Goal: Task Accomplishment & Management: Manage account settings

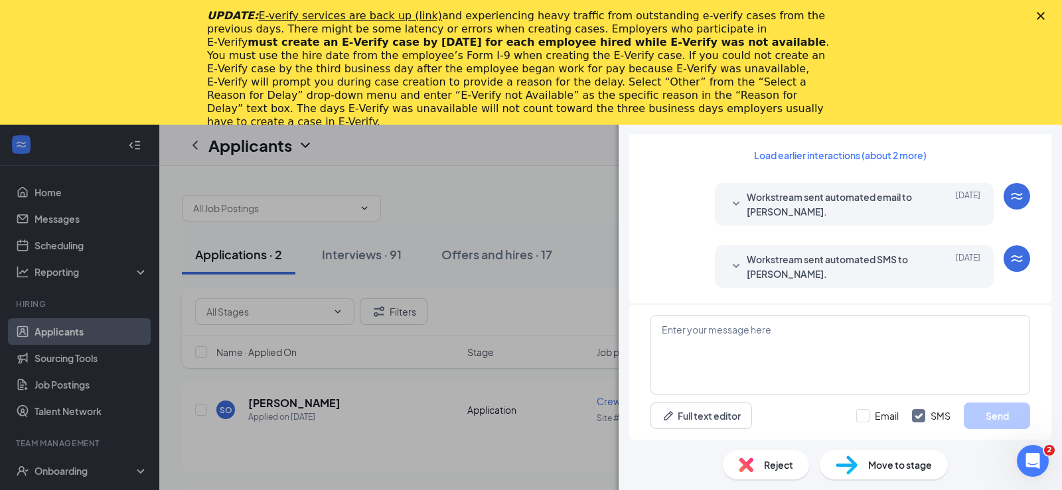
click at [451, 177] on div "SO [PERSON_NAME] Crew Member at Site # 115 - [PERSON_NAME] Industrial Add a tag…" at bounding box center [531, 245] width 1062 height 490
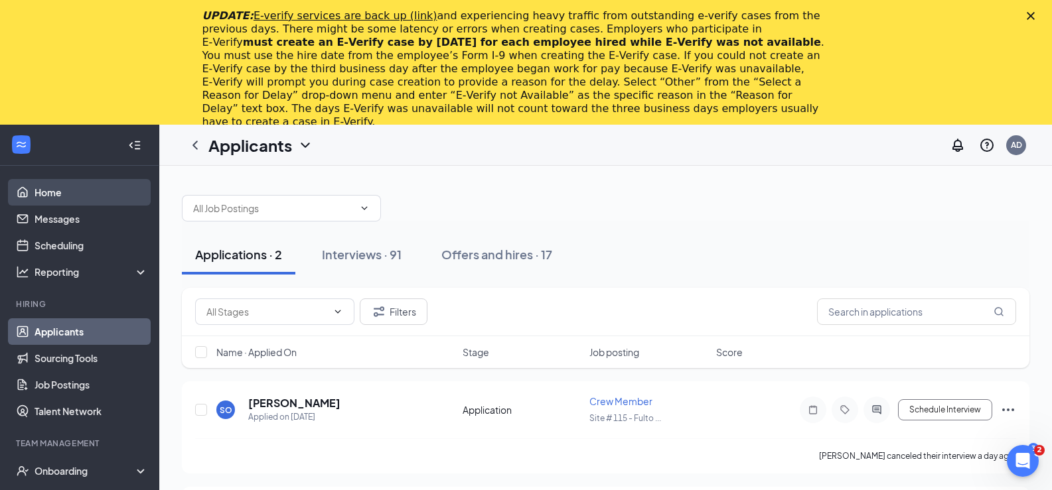
click at [101, 192] on link "Home" at bounding box center [91, 192] width 113 height 27
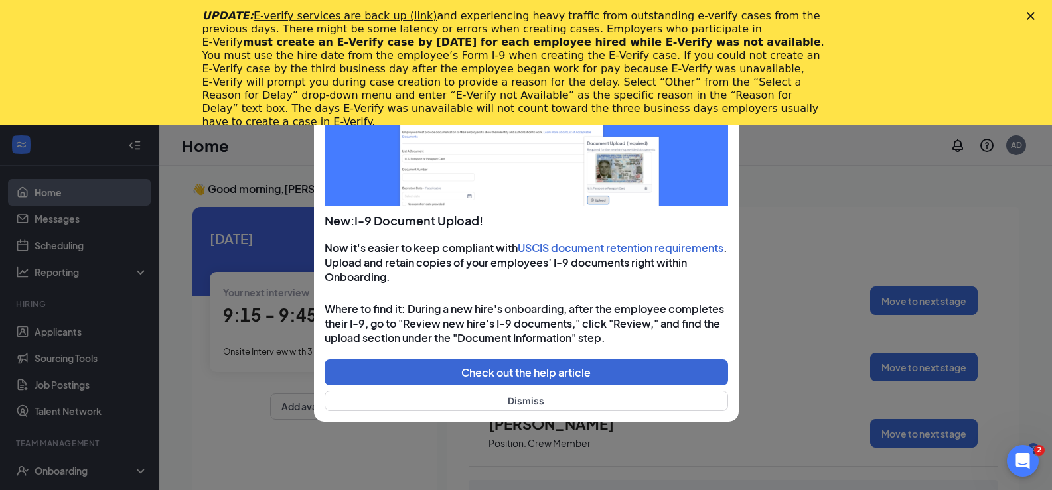
click at [1034, 14] on icon "Close" at bounding box center [1030, 16] width 8 height 8
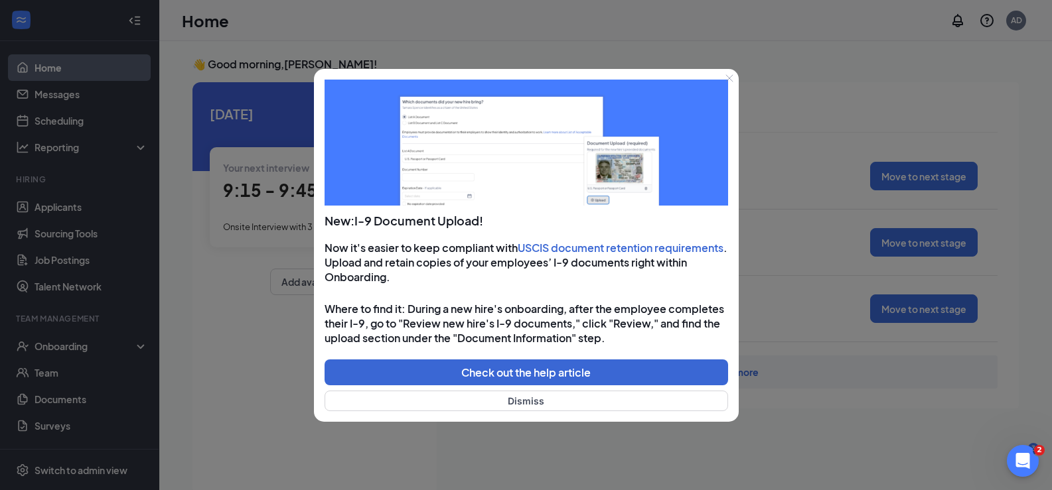
click at [731, 72] on button "Close" at bounding box center [729, 78] width 19 height 19
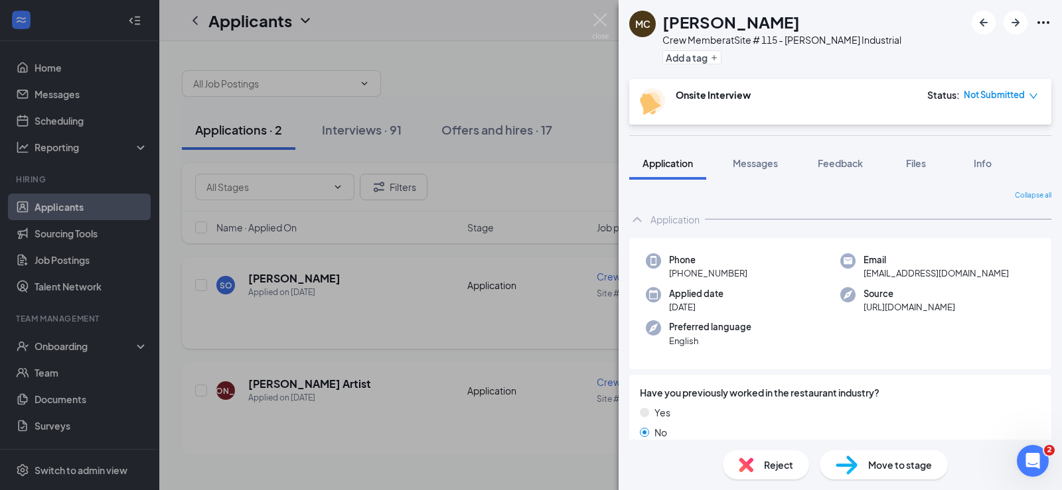
drag, startPoint x: 425, startPoint y: 329, endPoint x: 357, endPoint y: 317, distance: 68.7
click at [424, 329] on div "MC [PERSON_NAME] Crew Member at Site # 115 - [PERSON_NAME] Industrial Add a tag…" at bounding box center [531, 245] width 1062 height 490
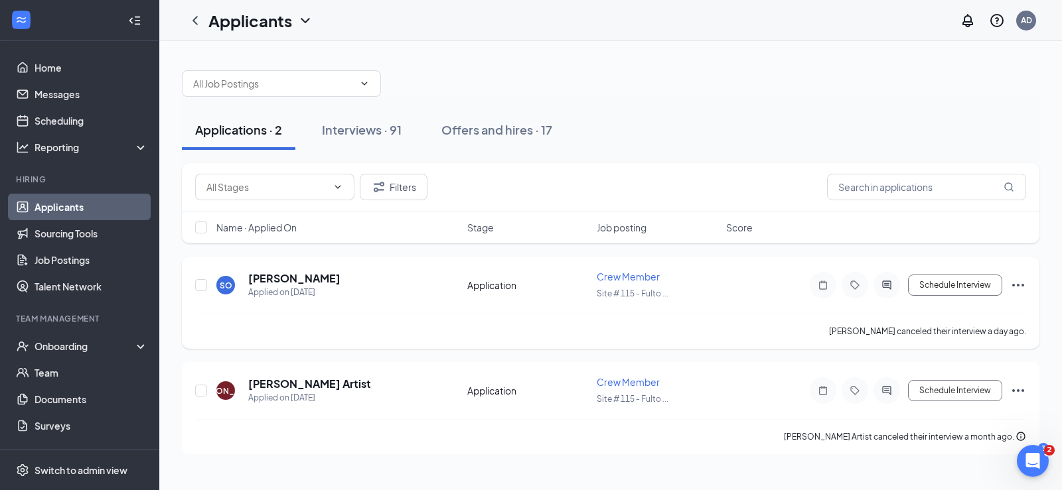
click at [620, 275] on span "Crew Member" at bounding box center [628, 277] width 63 height 12
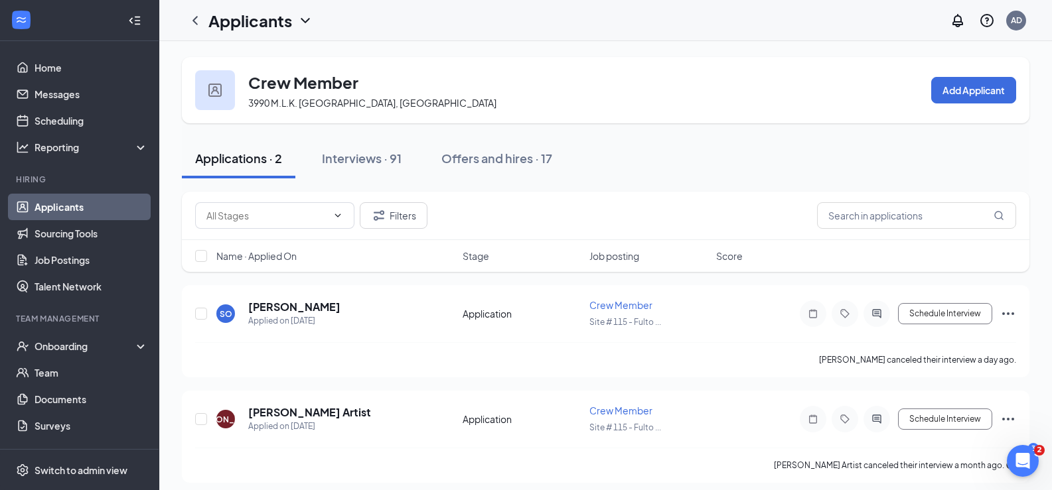
click at [240, 159] on div "Applications · 2" at bounding box center [238, 158] width 87 height 17
click at [305, 305] on h5 "[PERSON_NAME]" at bounding box center [294, 307] width 92 height 15
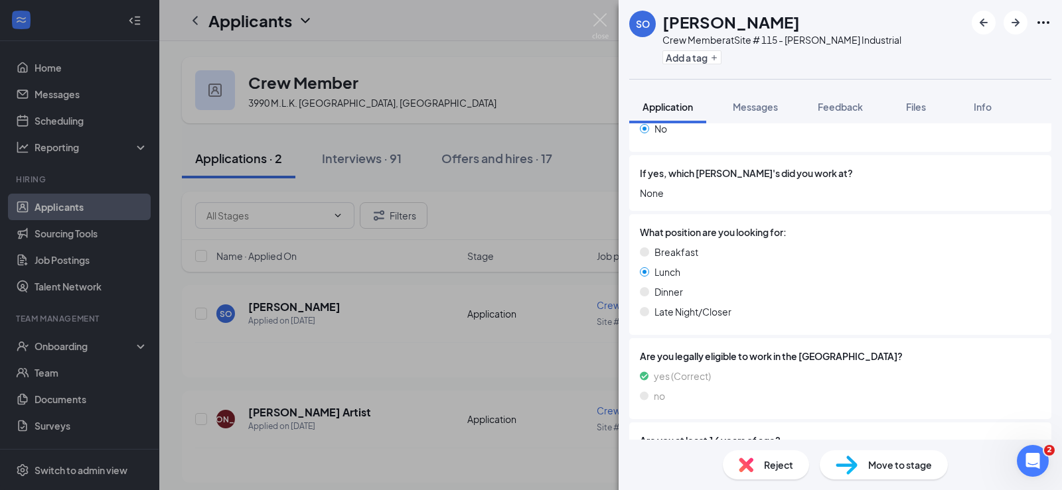
scroll to position [395, 0]
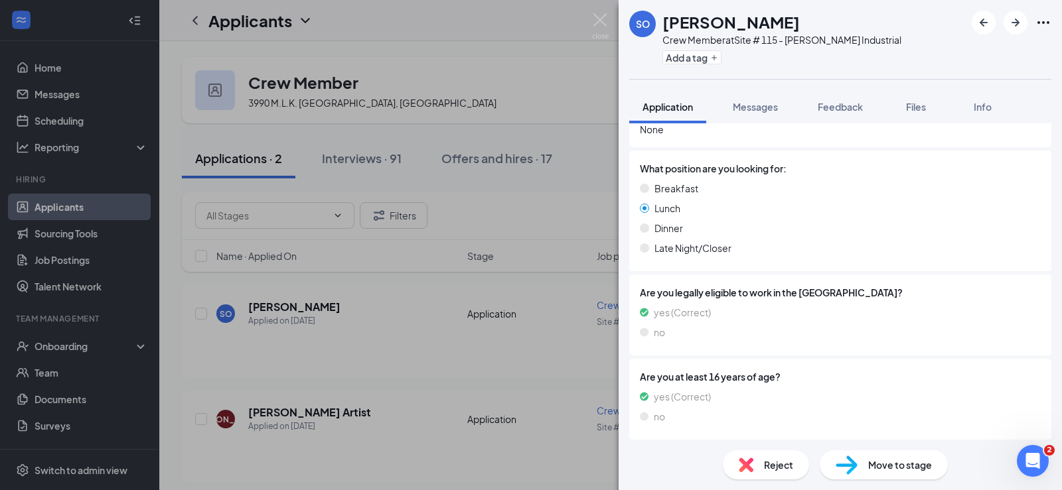
click at [788, 464] on span "Reject" at bounding box center [778, 465] width 29 height 15
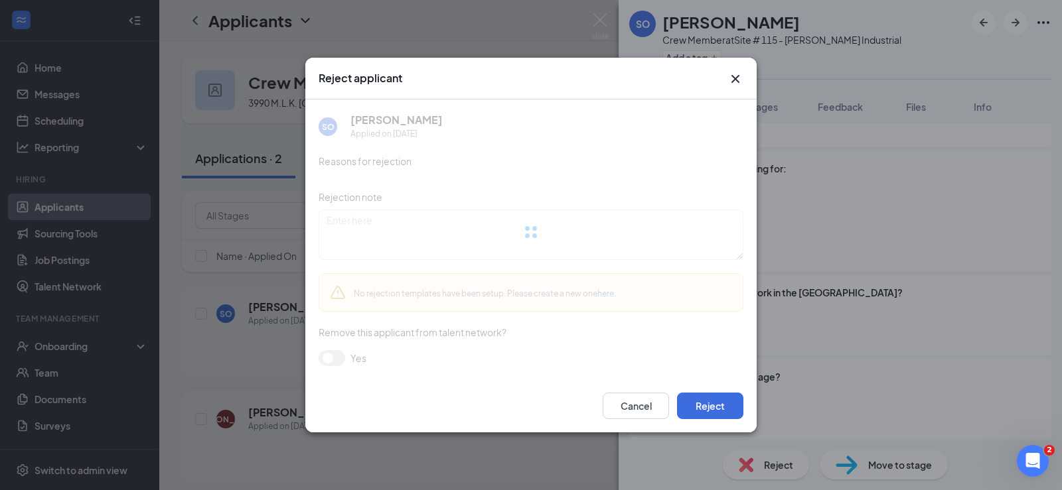
scroll to position [391, 0]
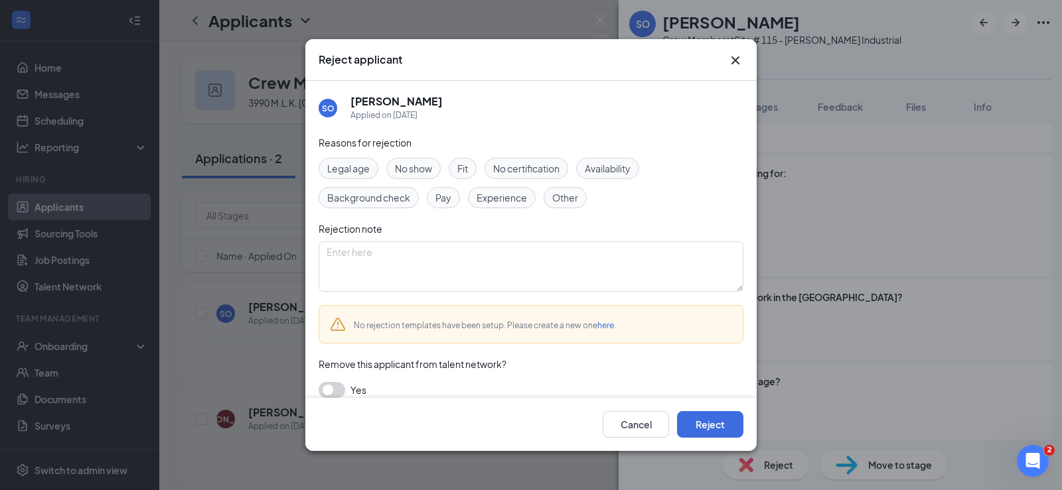
click at [498, 197] on span "Experience" at bounding box center [501, 197] width 50 height 15
click at [711, 417] on button "Reject" at bounding box center [710, 424] width 66 height 27
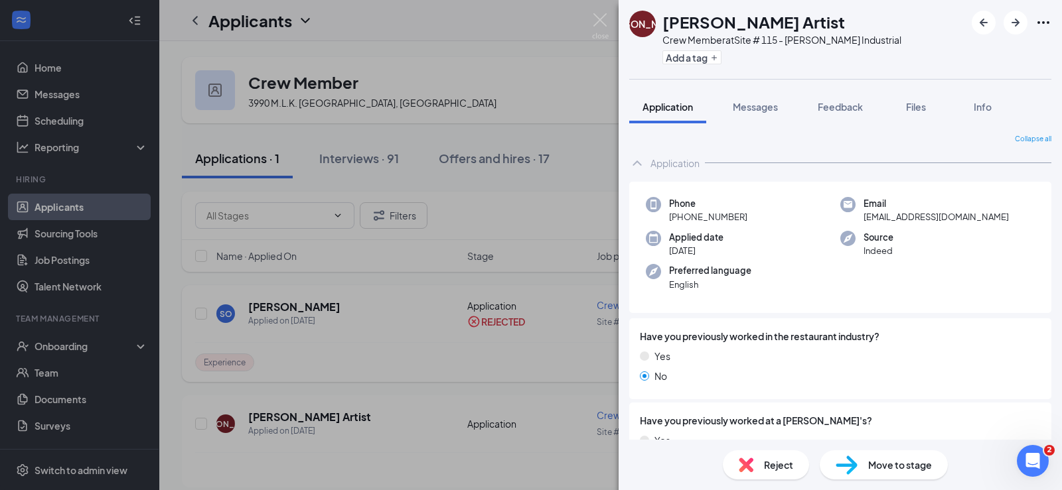
click at [376, 382] on div "[PERSON_NAME] Artist Crew Member at Site # 115 - [PERSON_NAME] Industrial Add a…" at bounding box center [531, 245] width 1062 height 490
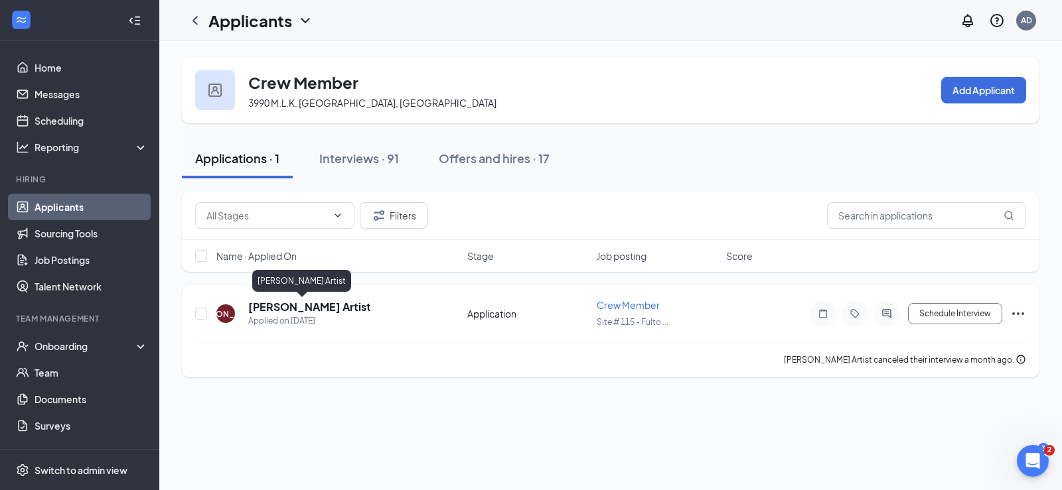
click at [283, 303] on h5 "[PERSON_NAME] Artist" at bounding box center [309, 307] width 123 height 15
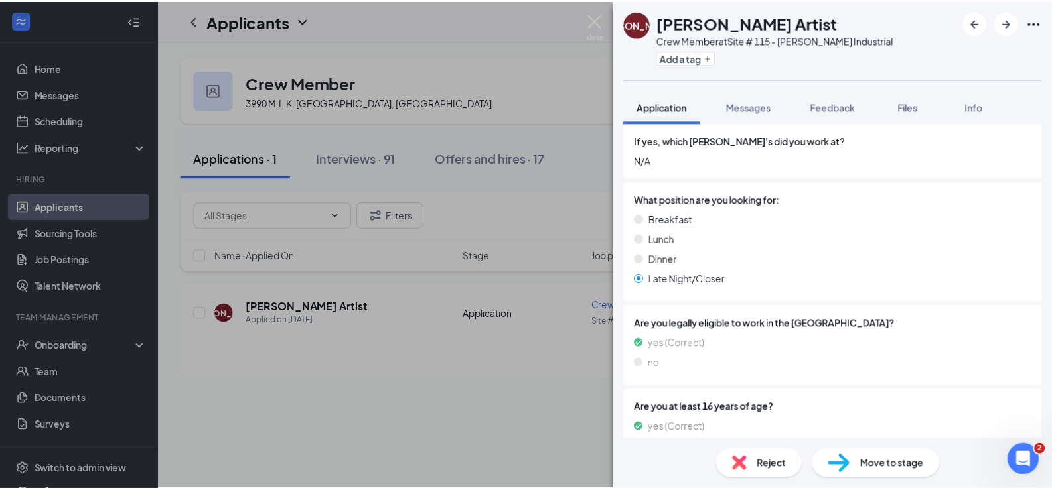
scroll to position [395, 0]
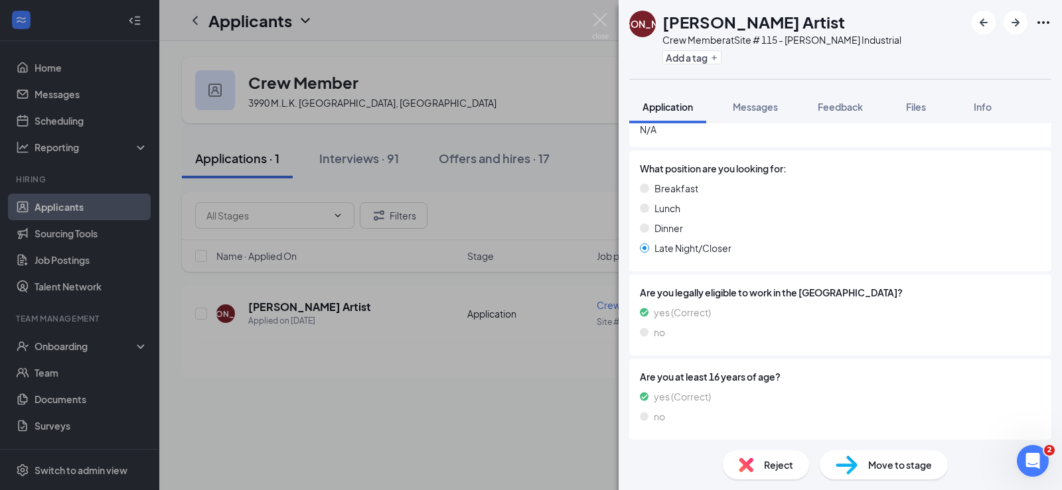
click at [60, 204] on div "[PERSON_NAME] Artist Crew Member at Site # 115 - [PERSON_NAME] Industrial Add a…" at bounding box center [531, 245] width 1062 height 490
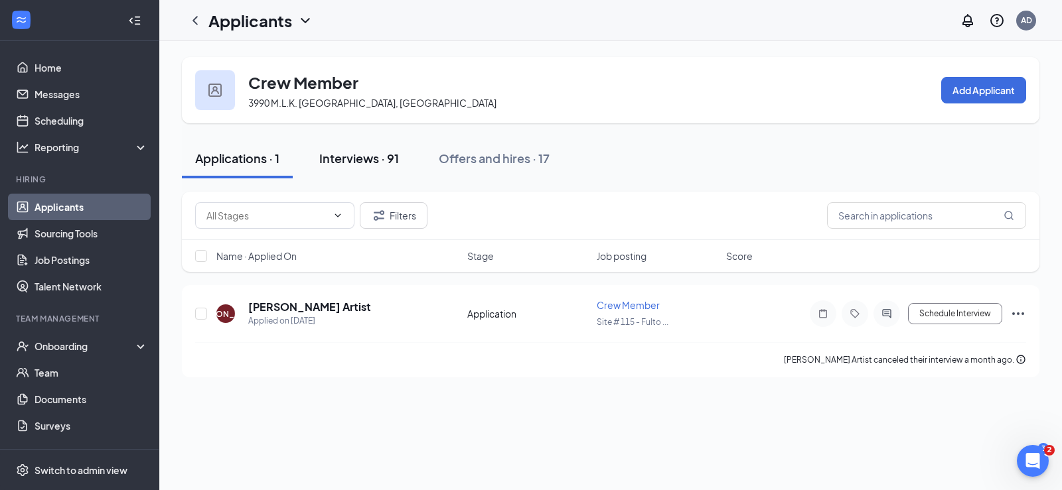
click at [360, 155] on div "Interviews · 91" at bounding box center [359, 158] width 80 height 17
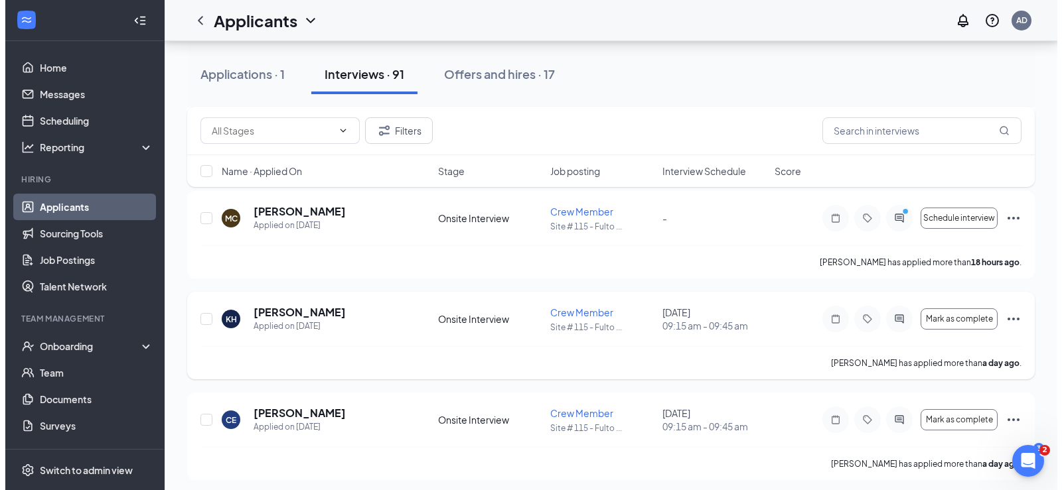
scroll to position [133, 0]
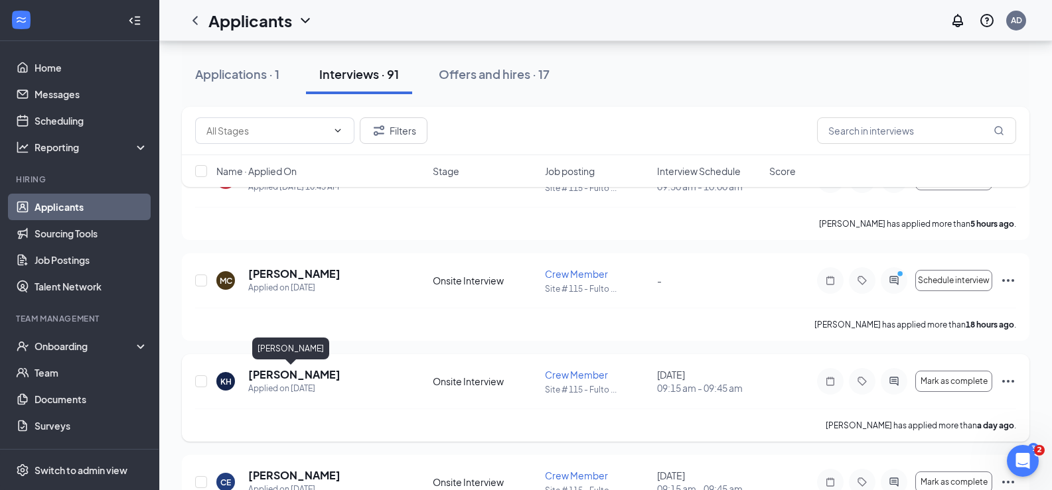
click at [285, 372] on h5 "[PERSON_NAME]" at bounding box center [294, 375] width 92 height 15
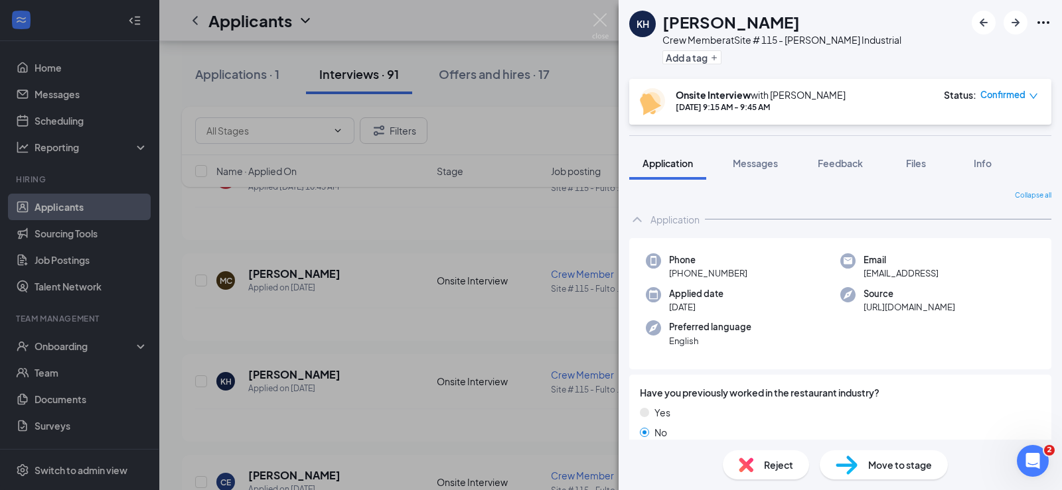
click at [426, 237] on div "KH [PERSON_NAME] Crew Member at Site # 115 - [PERSON_NAME] Industrial Add a tag…" at bounding box center [531, 245] width 1062 height 490
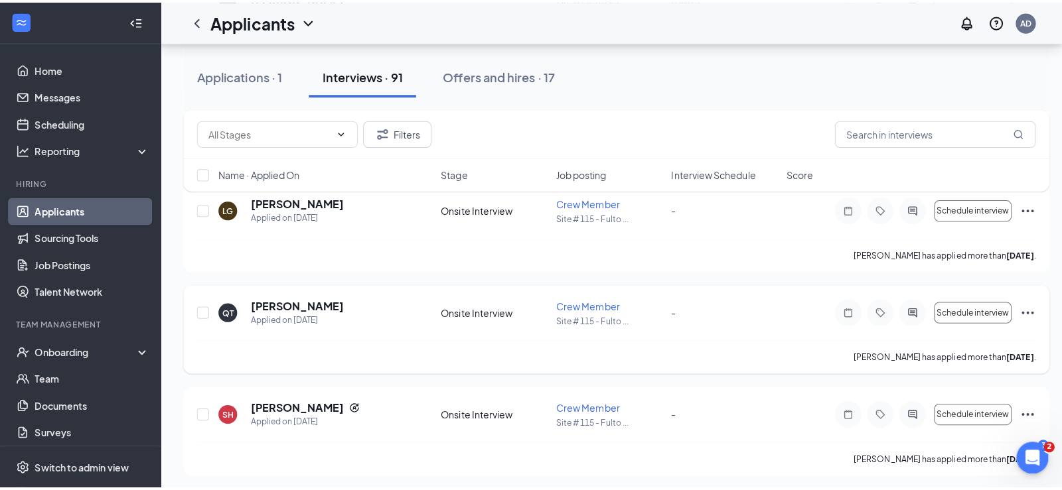
scroll to position [531, 0]
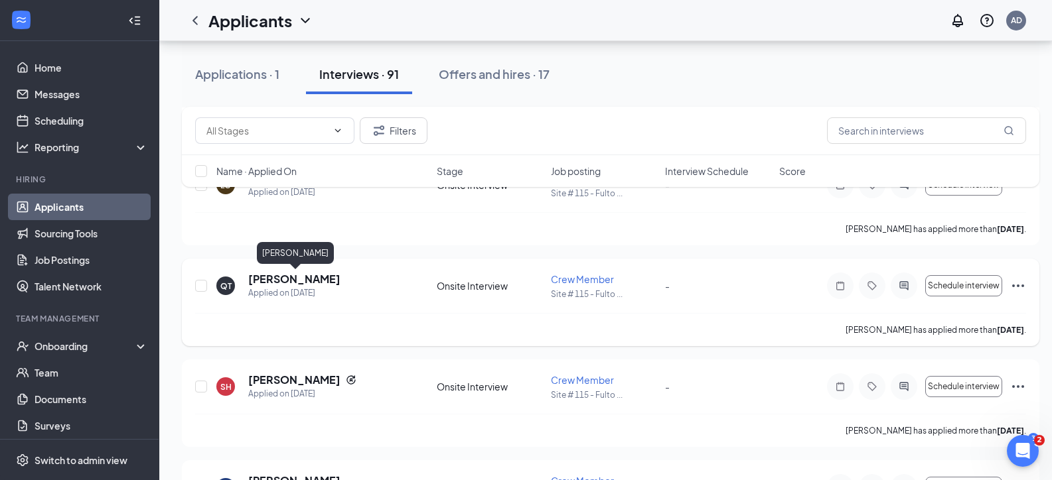
click at [325, 273] on h5 "[PERSON_NAME]" at bounding box center [294, 279] width 92 height 15
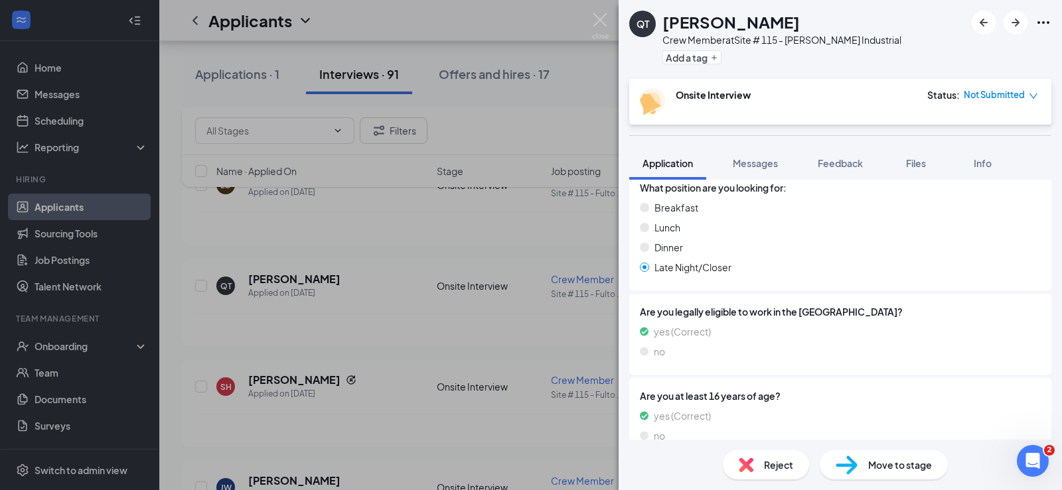
scroll to position [386, 0]
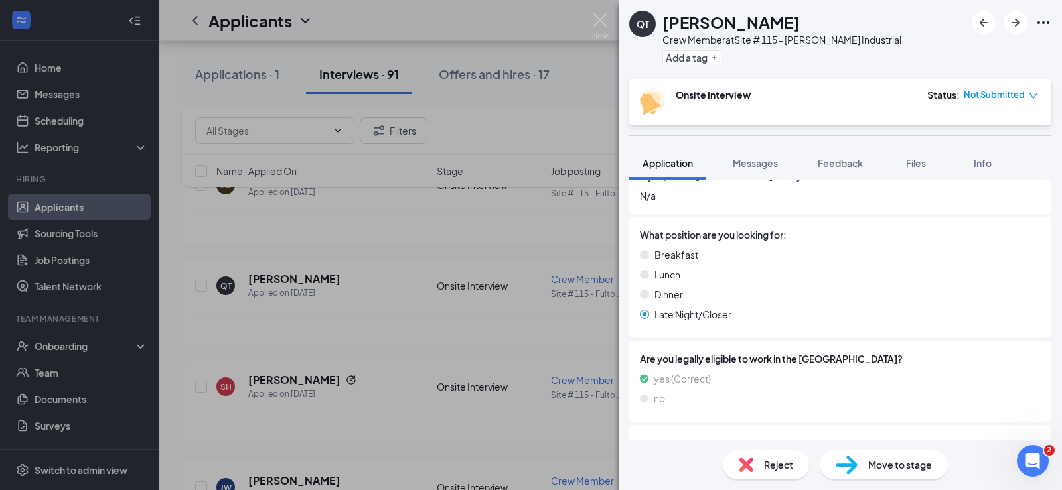
click at [333, 391] on div "QT Quenderrius [PERSON_NAME] Crew Member at Site # 115 - [PERSON_NAME] Industri…" at bounding box center [531, 245] width 1062 height 490
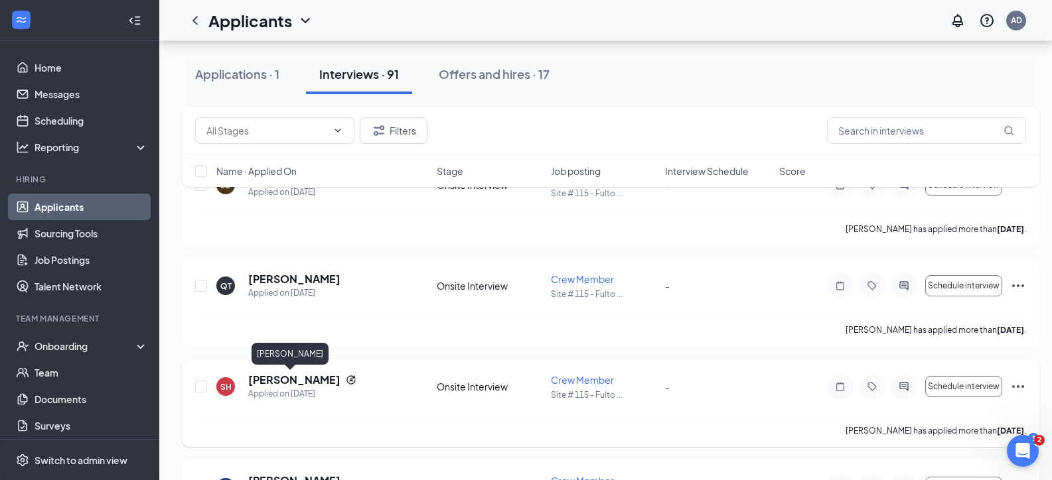
click at [291, 376] on h5 "[PERSON_NAME]" at bounding box center [294, 380] width 92 height 15
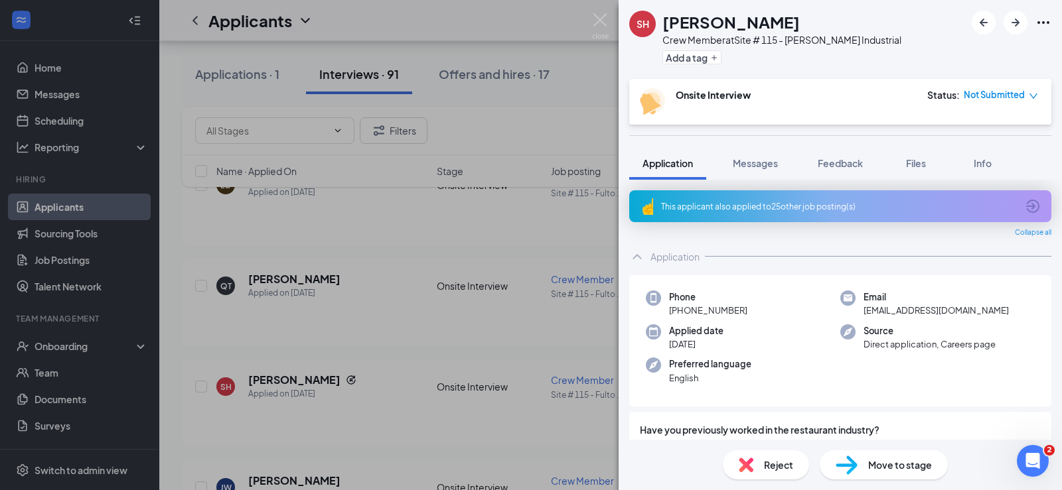
drag, startPoint x: 336, startPoint y: 165, endPoint x: 275, endPoint y: 1, distance: 174.5
click at [336, 165] on div "[PERSON_NAME] [PERSON_NAME] Crew Member at Site # 115 - [PERSON_NAME] Industria…" at bounding box center [531, 245] width 1062 height 490
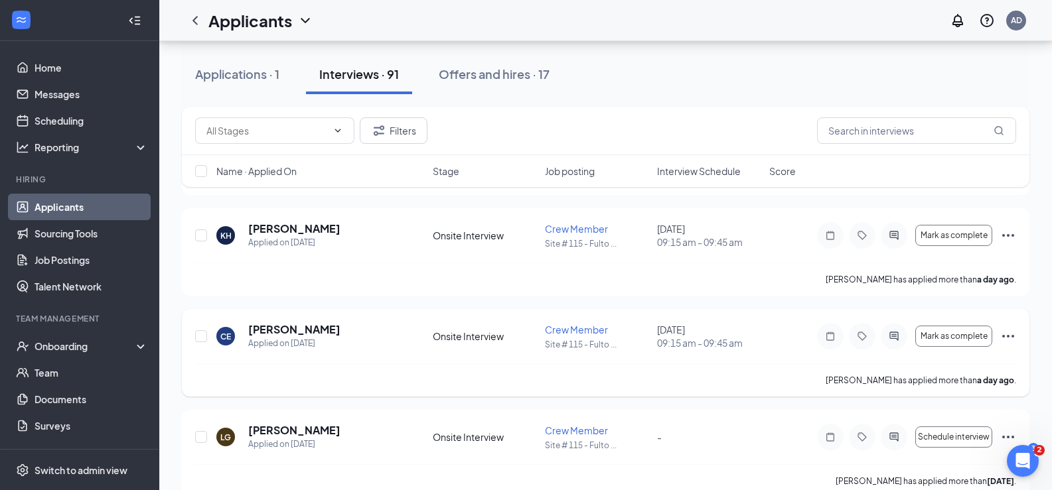
scroll to position [265, 0]
